Goal: Ask a question

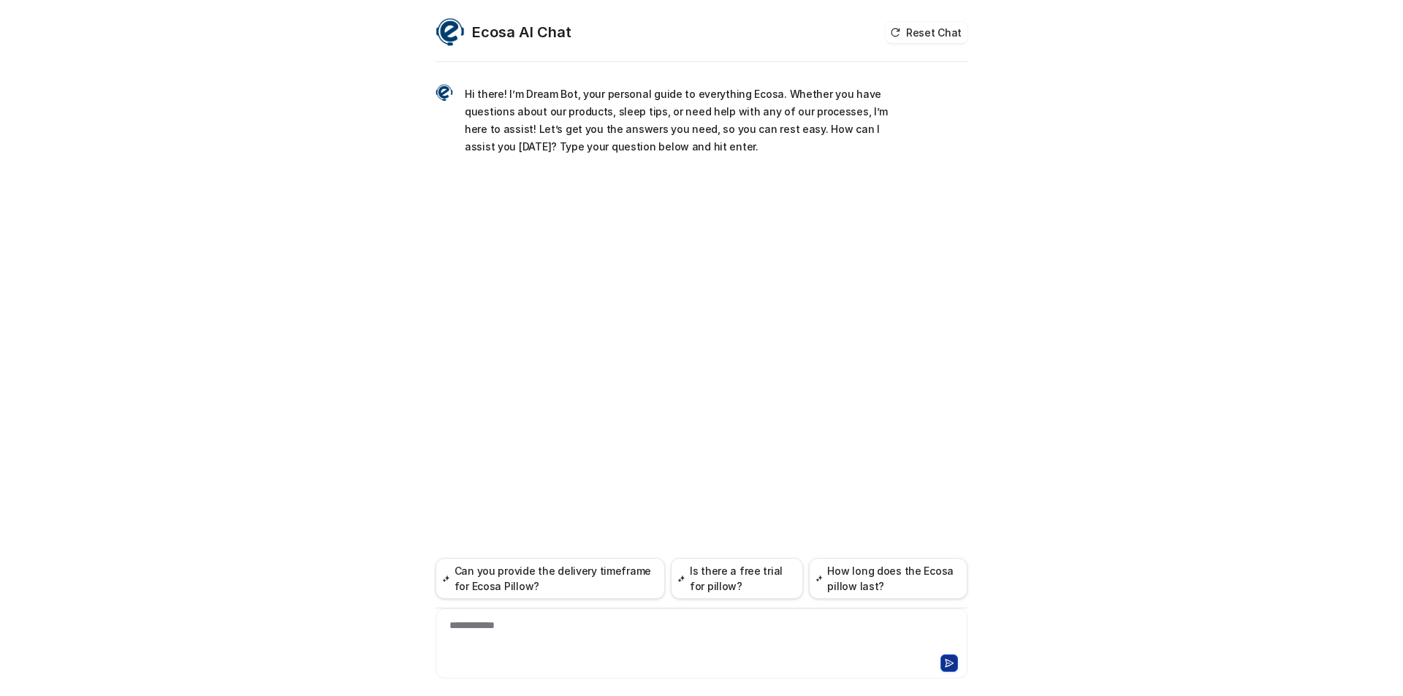
click at [686, 633] on div "**********" at bounding box center [701, 635] width 525 height 34
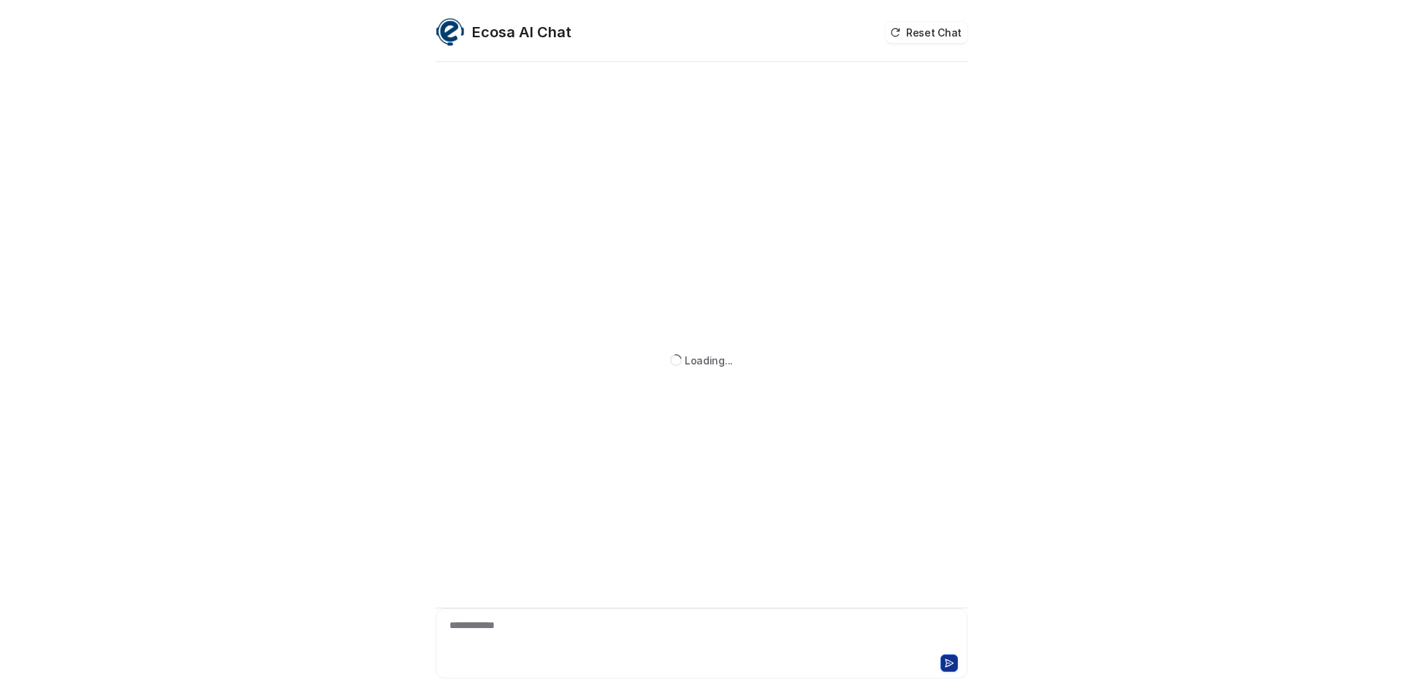
click at [699, 618] on div "**********" at bounding box center [701, 635] width 525 height 34
